Goal: Task Accomplishment & Management: Complete application form

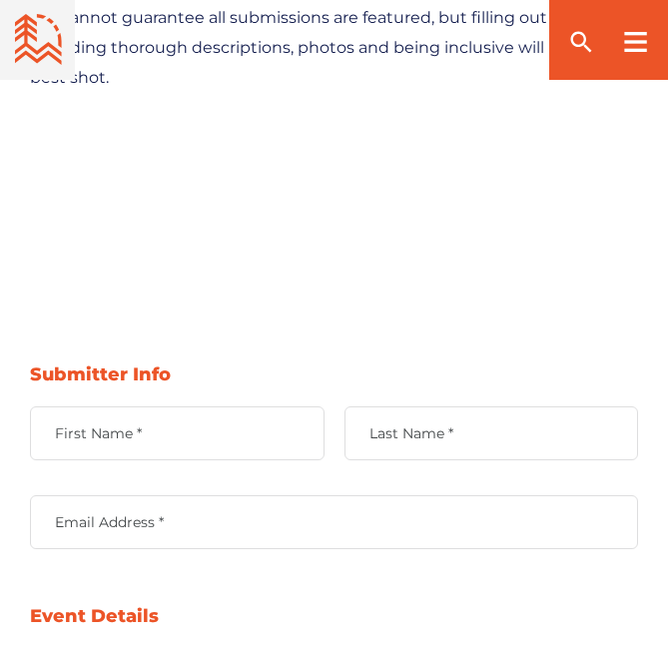
scroll to position [998, 0]
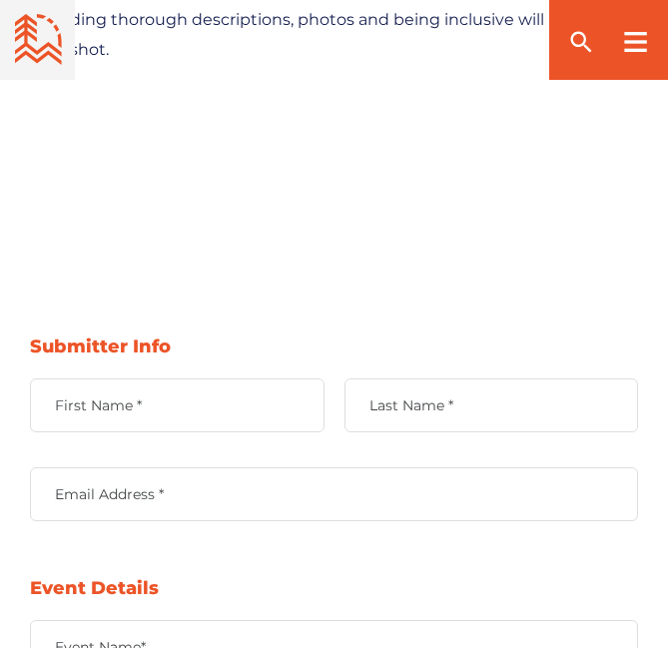
click at [195, 393] on input "First Name *" at bounding box center [177, 405] width 294 height 54
type input "[PERSON_NAME]"
type input "[EMAIL_ADDRESS][DOMAIN_NAME]"
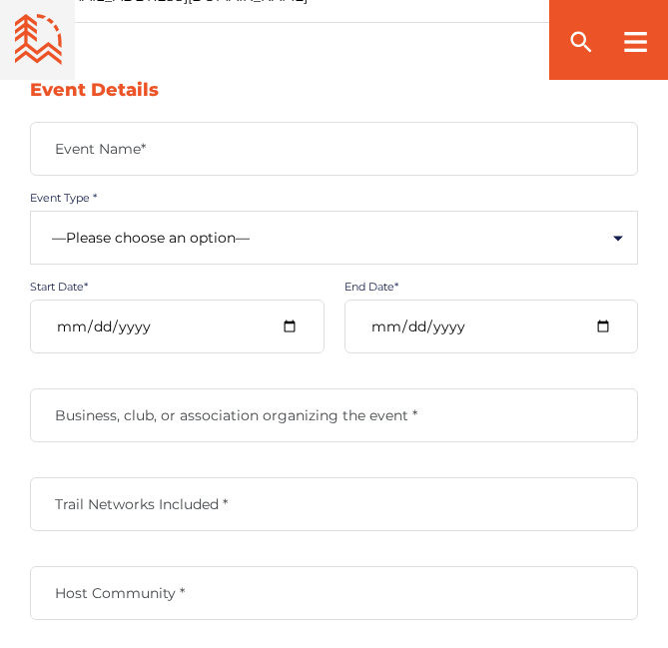
scroll to position [1497, 0]
drag, startPoint x: 116, startPoint y: 186, endPoint x: 112, endPoint y: 158, distance: 28.2
click at [116, 178] on div "Event Name*" at bounding box center [334, 165] width 608 height 89
click at [112, 151] on label "Event Name*" at bounding box center [334, 148] width 608 height 18
click at [112, 151] on input "Event Name*" at bounding box center [334, 148] width 608 height 54
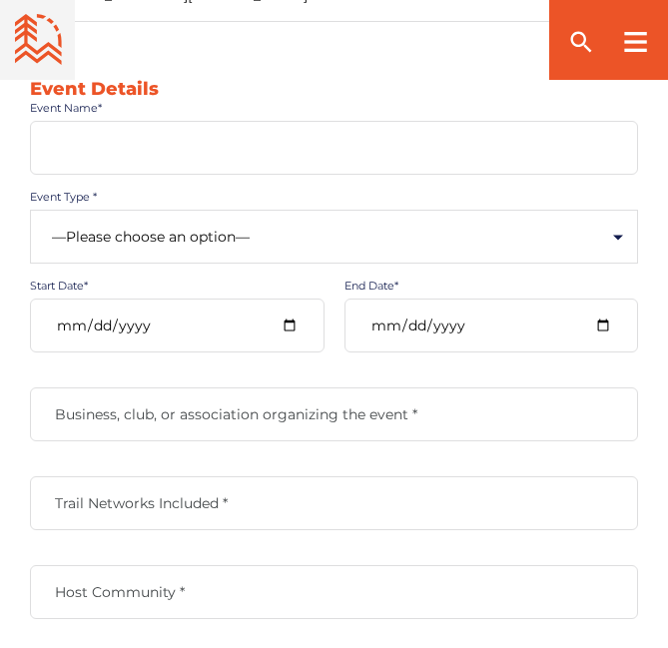
click at [119, 150] on input "Event Name*" at bounding box center [334, 148] width 608 height 54
click at [166, 128] on input "Event Name*" at bounding box center [334, 148] width 608 height 54
paste input "2nd International Conference on Stem Cells, Regenerative Medicine & Tissue Engi…"
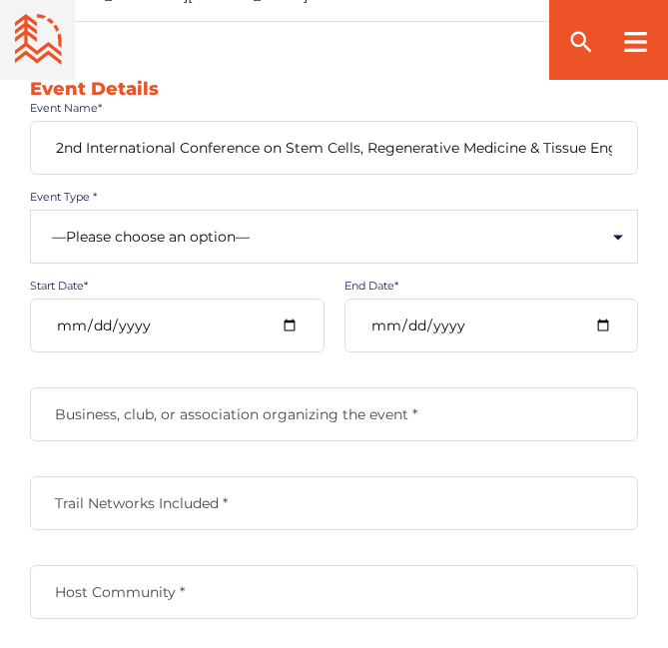
scroll to position [0, 65]
type input "2nd International Conference on Stem Cells, Regenerative Medicine & Tissue Engi…"
click at [115, 231] on select "—Please choose an option— Community Clinic Festival Race" at bounding box center [334, 237] width 608 height 54
select select "502"
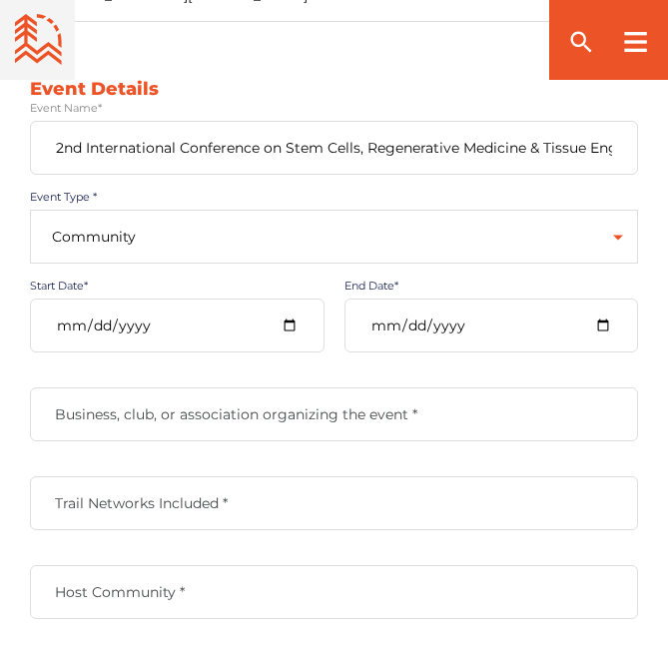
click at [30, 210] on select "—Please choose an option— Community Clinic Festival Race" at bounding box center [334, 237] width 608 height 54
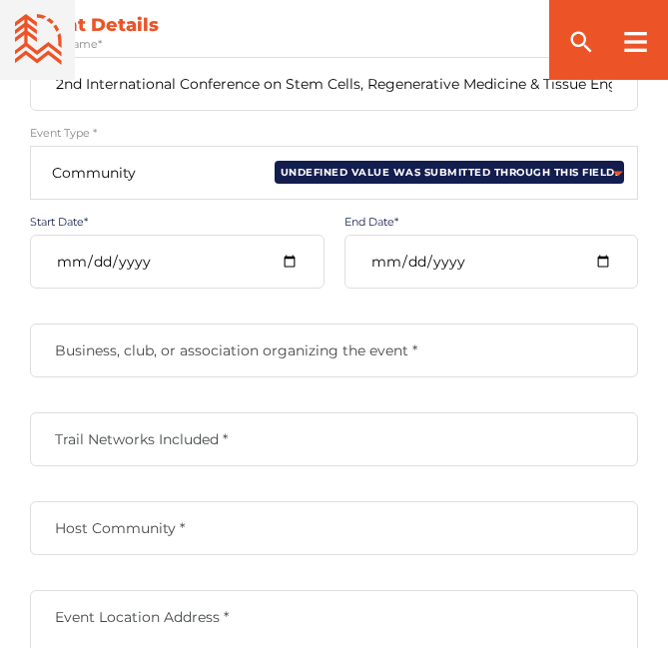
scroll to position [1597, 0]
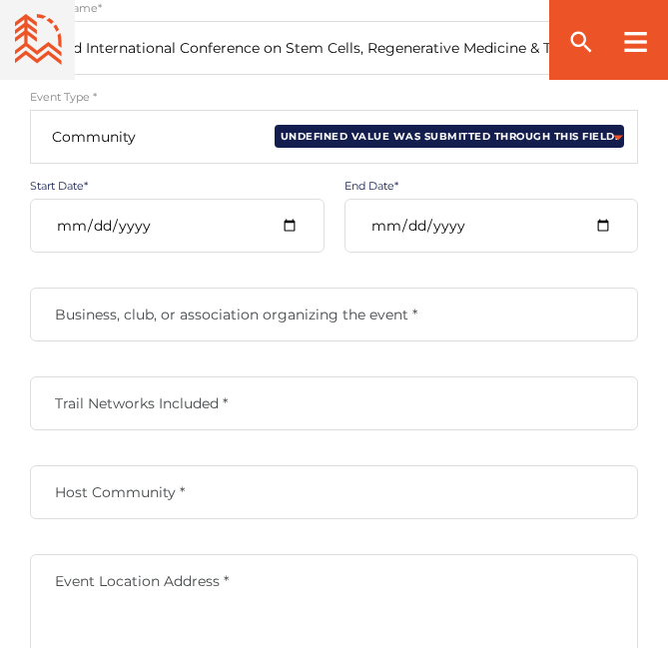
click at [301, 222] on input "Start Date*" at bounding box center [177, 226] width 294 height 54
click at [283, 233] on input "Start Date*" at bounding box center [177, 226] width 294 height 54
drag, startPoint x: 252, startPoint y: 287, endPoint x: 197, endPoint y: 377, distance: 105.3
click at [197, 377] on div "Trail Networks Included *" at bounding box center [334, 403] width 608 height 54
click at [70, 250] on input "[DATE]" at bounding box center [177, 226] width 294 height 54
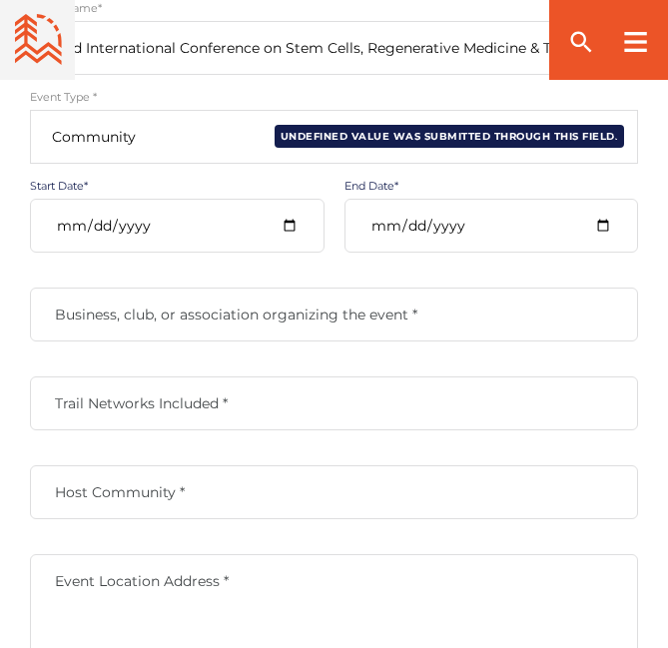
click at [291, 227] on input "[DATE]" at bounding box center [177, 226] width 294 height 54
type input "[DATE]"
click at [468, 235] on input "End Date*" at bounding box center [491, 226] width 294 height 54
click at [597, 223] on input "End Date*" at bounding box center [491, 226] width 294 height 54
type input "[DATE]"
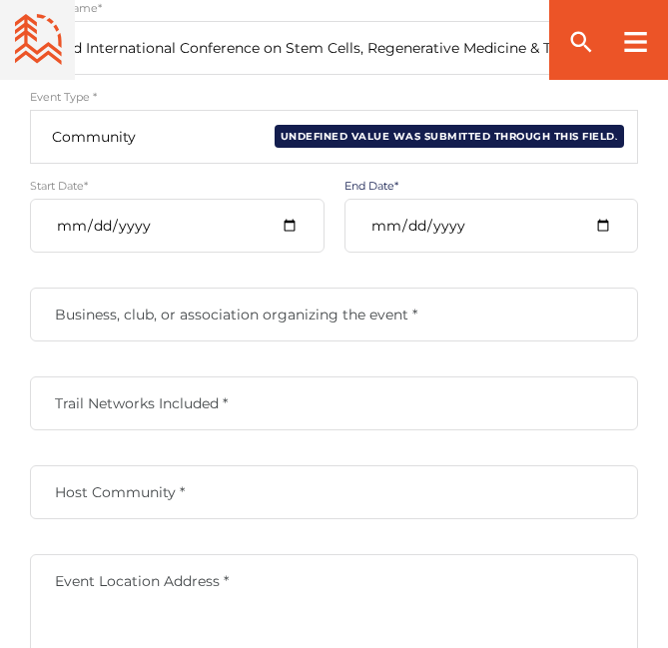
click at [146, 312] on label "Business, club, or association organizing the event *" at bounding box center [334, 314] width 608 height 18
click at [146, 312] on input "Business, club, or association organizing the event *" at bounding box center [334, 314] width 608 height 54
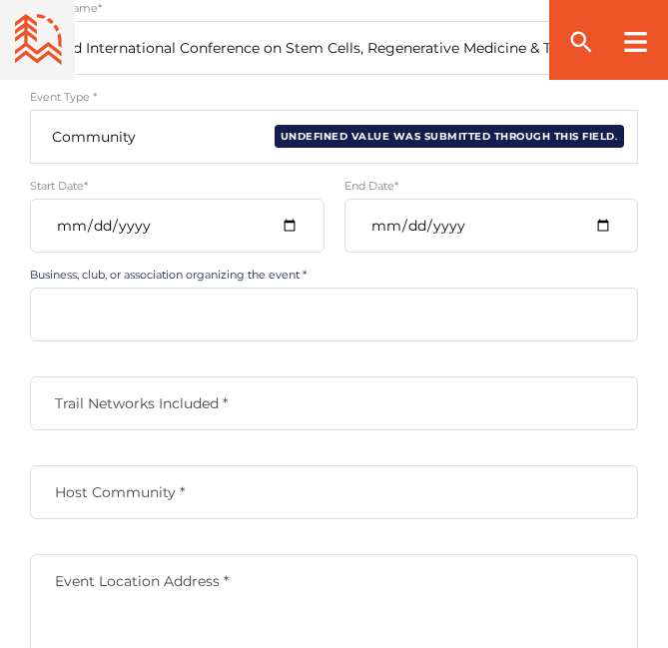
click at [152, 317] on input "Business, club, or association organizing the event *" at bounding box center [334, 314] width 608 height 54
type input "Pages"
type textarea "[GEOGRAPHIC_DATA], [GEOGRAPHIC_DATA] [GEOGRAPHIC_DATA], [GEOGRAPHIC_DATA]"
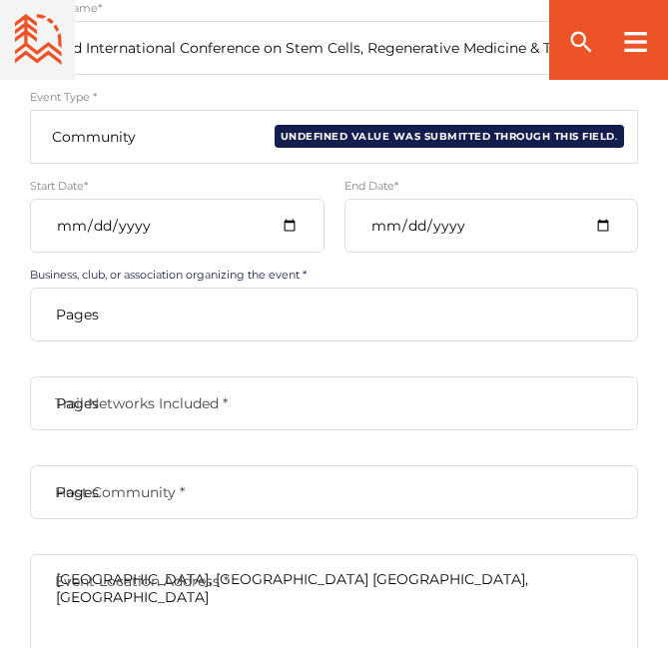
type input "[EMAIL_ADDRESS][DOMAIN_NAME]"
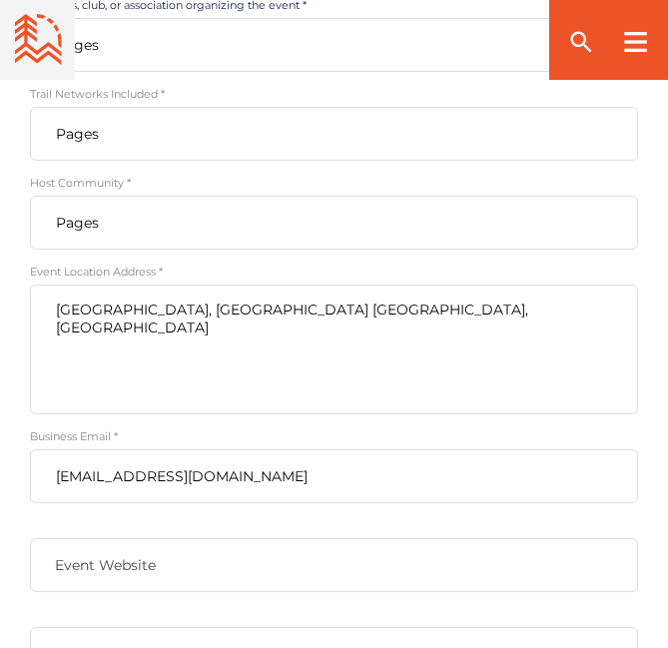
scroll to position [1897, 0]
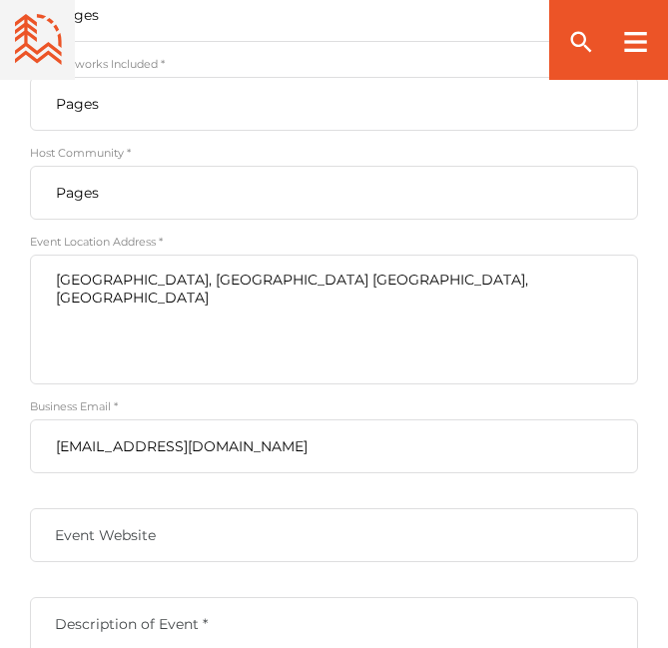
click at [261, 281] on textarea "[GEOGRAPHIC_DATA], [GEOGRAPHIC_DATA] [GEOGRAPHIC_DATA], [GEOGRAPHIC_DATA]" at bounding box center [334, 320] width 608 height 130
type textarea "[GEOGRAPHIC_DATA], [GEOGRAPHIC_DATA]"
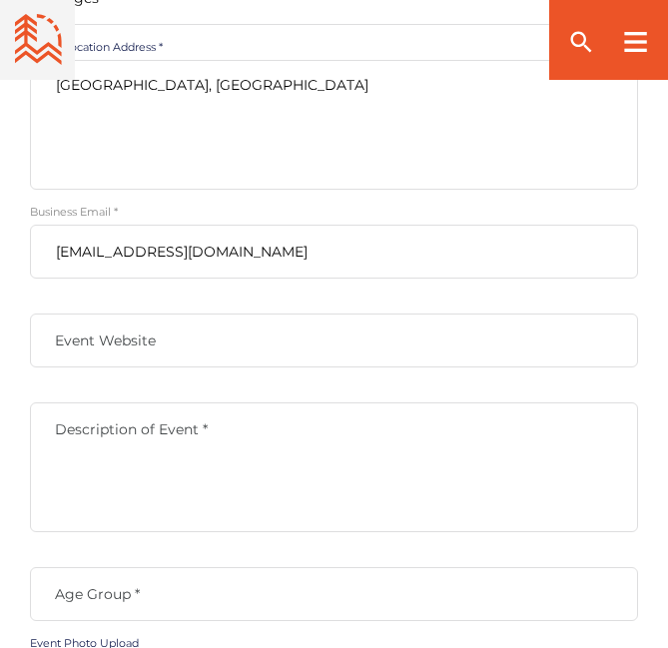
scroll to position [2096, 0]
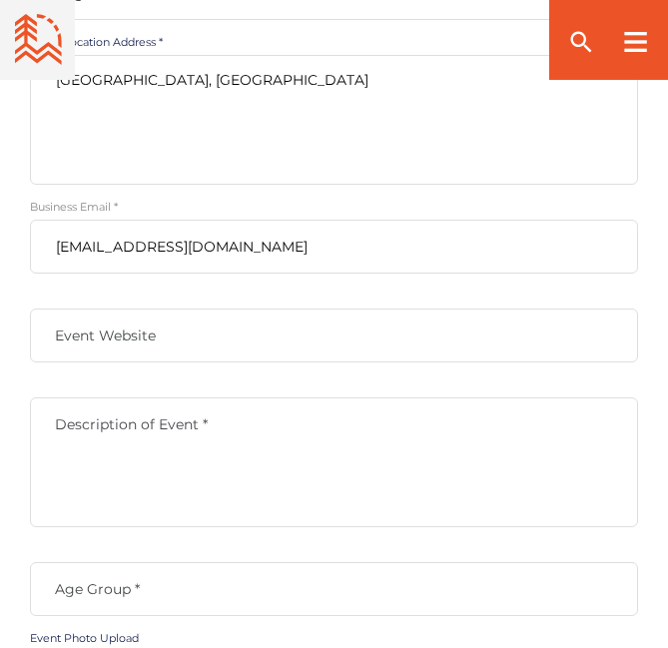
click at [133, 357] on input "Event Website" at bounding box center [334, 335] width 608 height 54
type input "[URL][DOMAIN_NAME]"
click at [196, 429] on label "Description of Event *" at bounding box center [334, 424] width 608 height 18
click at [196, 429] on textarea "Description of Event *" at bounding box center [334, 462] width 608 height 130
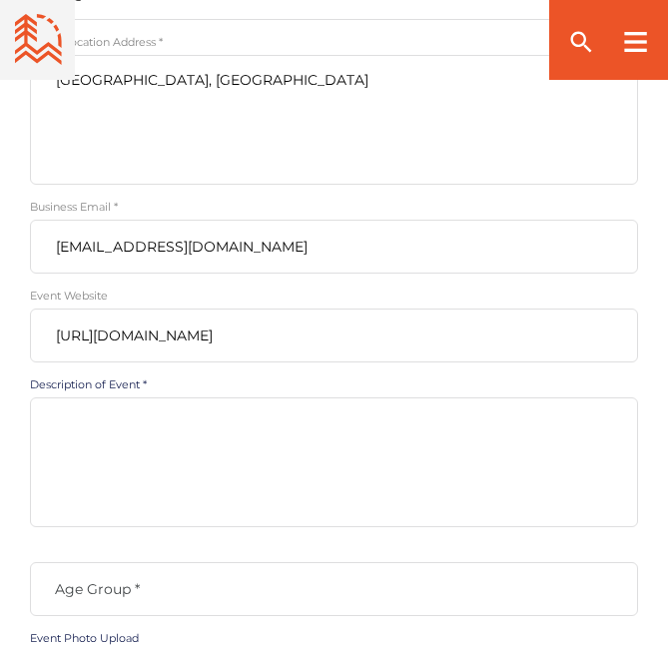
click at [106, 434] on textarea "Description of Event *" at bounding box center [334, 462] width 608 height 130
paste textarea "We are pleased to announce that the 2nd International Conference on Stem Cells,…"
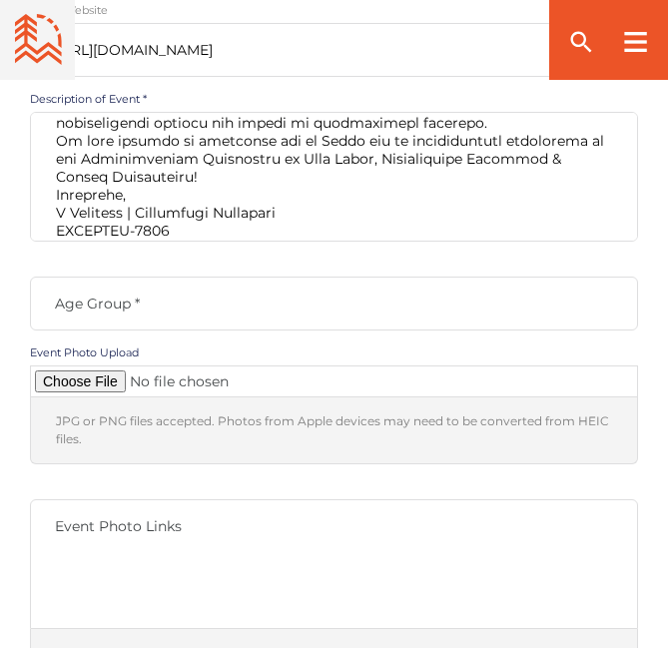
scroll to position [2396, 0]
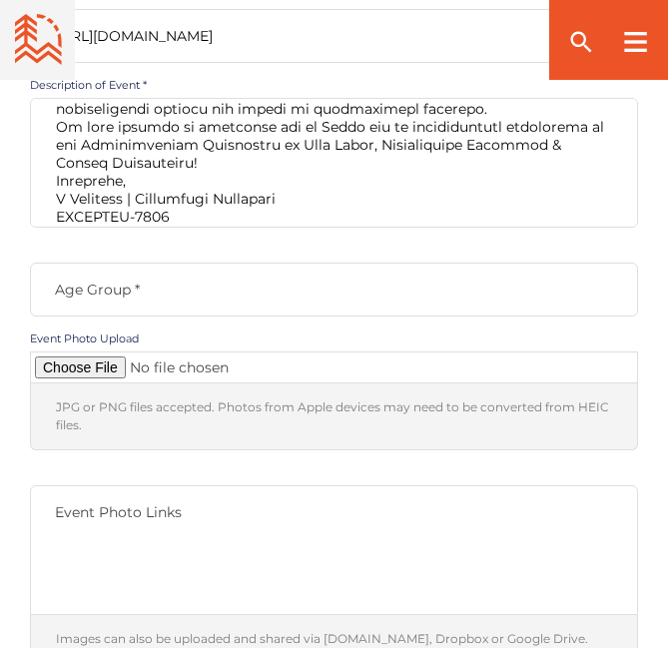
type textarea "We are pleased to announce that the 2nd International Conference on Stem Cells,…"
click at [143, 281] on label "Age Group *" at bounding box center [334, 289] width 608 height 18
click at [143, 281] on input "Age Group *" at bounding box center [334, 290] width 608 height 54
type input "all"
click at [91, 368] on input "Contact form" at bounding box center [334, 367] width 608 height 32
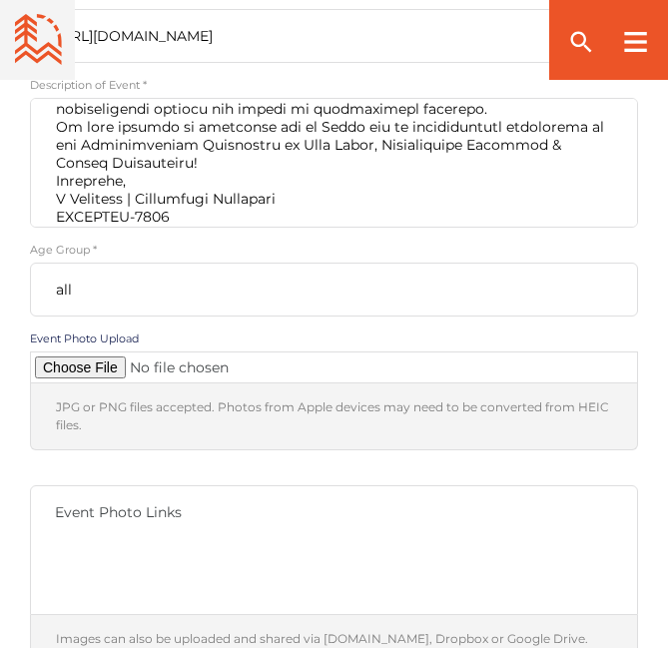
type input "C:\fakepath\STEMCELL-2026 Logo.jpg"
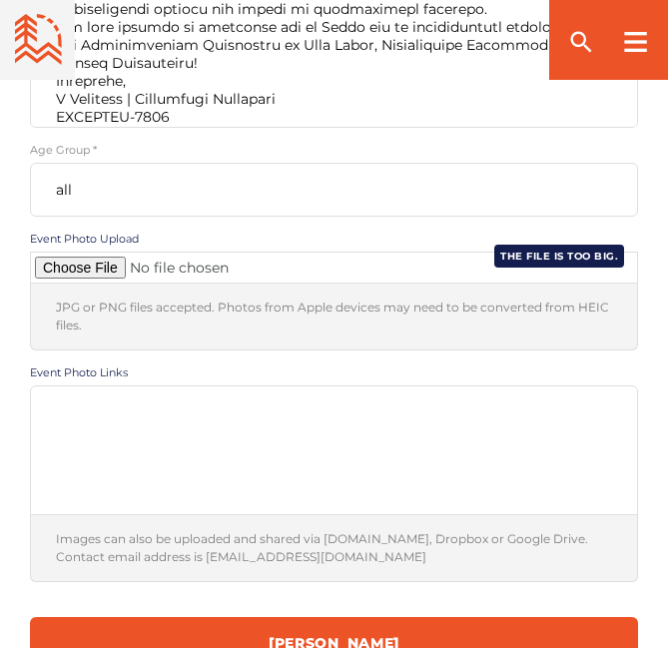
click at [134, 432] on textarea "Event Photo Links" at bounding box center [334, 450] width 608 height 130
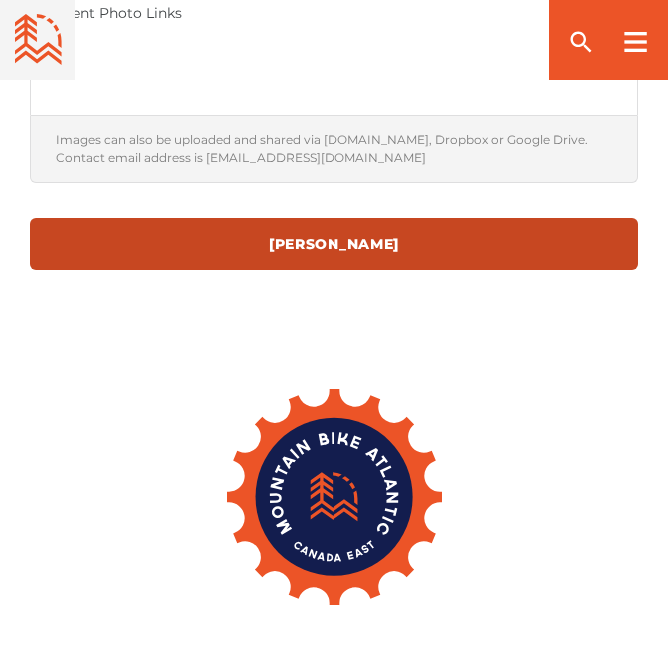
click at [332, 246] on input "[PERSON_NAME]" at bounding box center [334, 244] width 608 height 52
